Goal: Navigation & Orientation: Find specific page/section

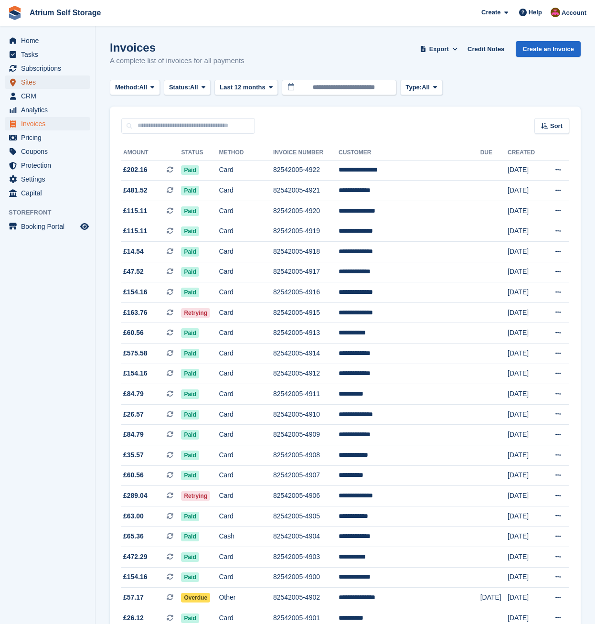
click at [32, 81] on span "Sites" at bounding box center [49, 81] width 57 height 13
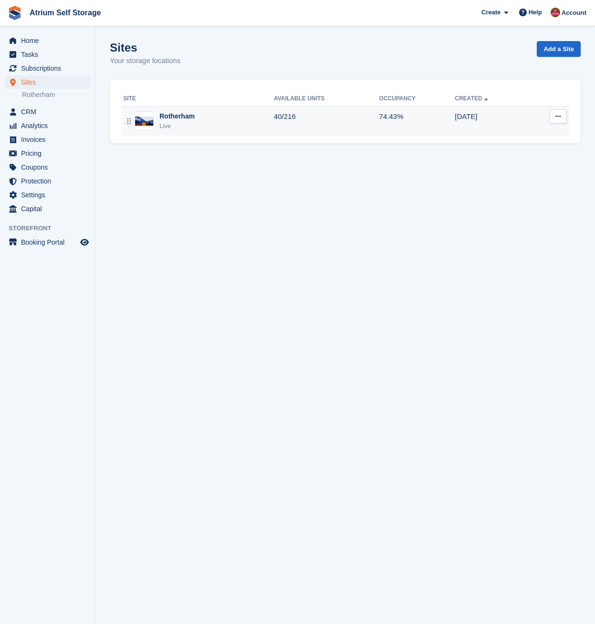
click at [204, 119] on div "Rotherham Live" at bounding box center [198, 121] width 150 height 20
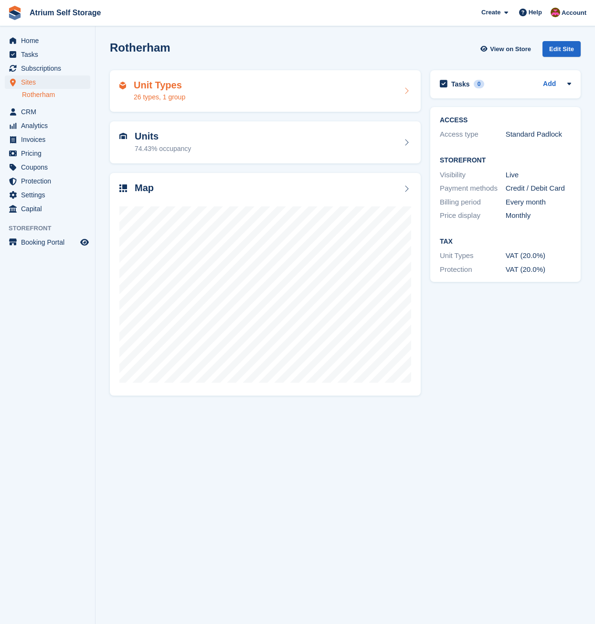
click at [230, 96] on div "Unit Types 26 types, 1 group" at bounding box center [265, 91] width 292 height 23
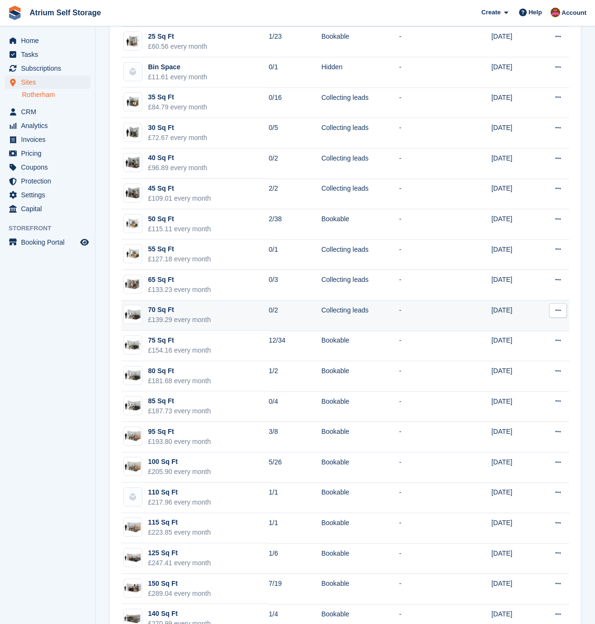
scroll to position [96, 0]
